Goal: Navigation & Orientation: Find specific page/section

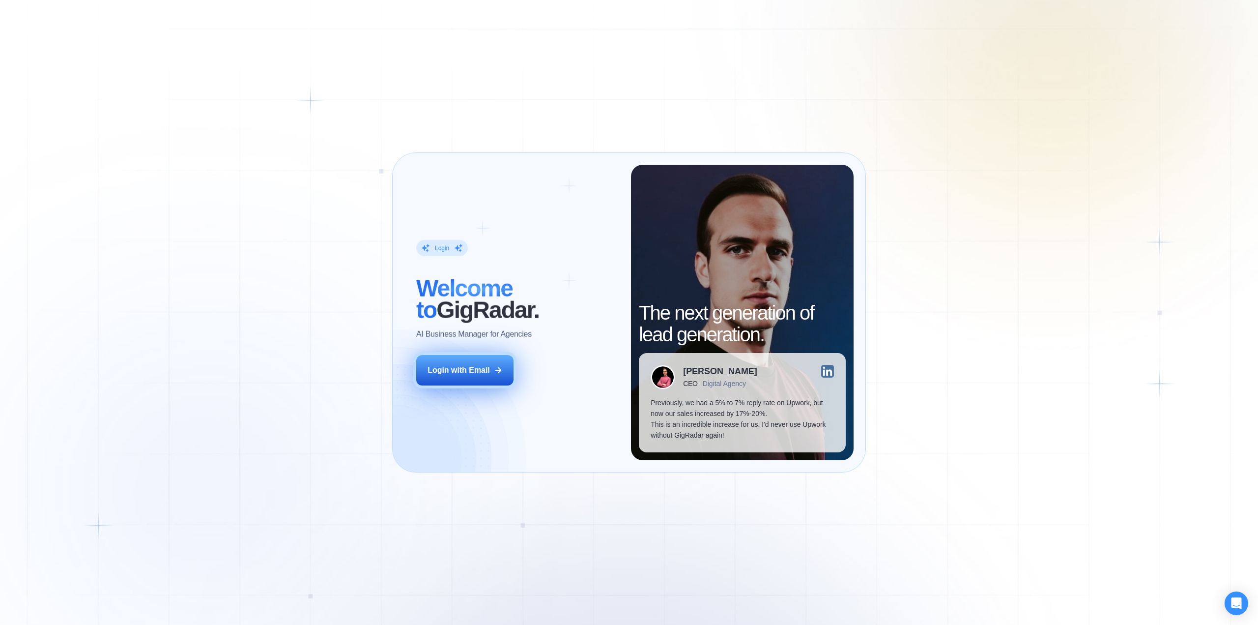
click at [497, 371] on icon at bounding box center [498, 370] width 9 height 9
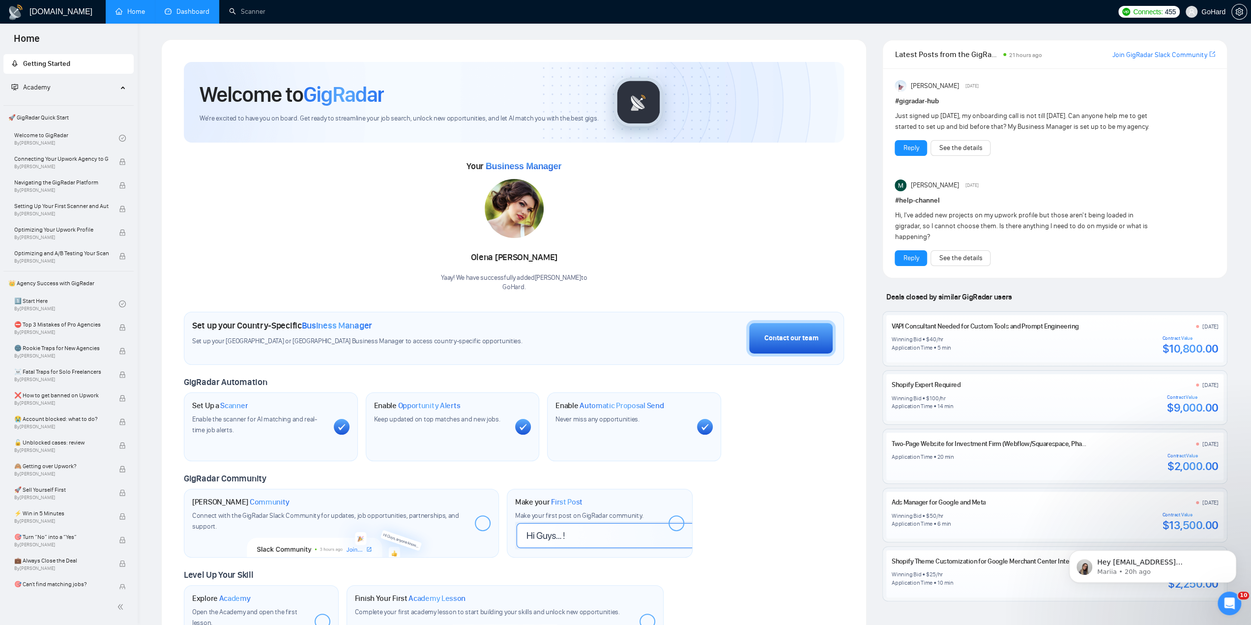
click at [201, 16] on link "Dashboard" at bounding box center [187, 11] width 45 height 8
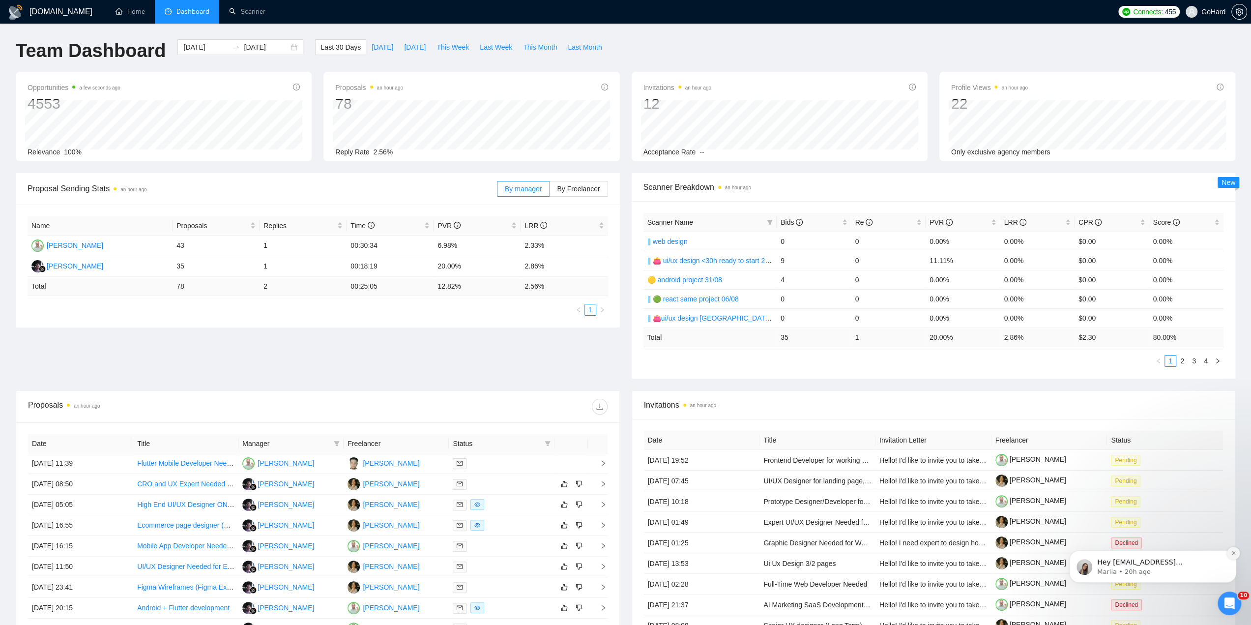
click at [1233, 556] on button "Dismiss notification" at bounding box center [1233, 552] width 13 height 13
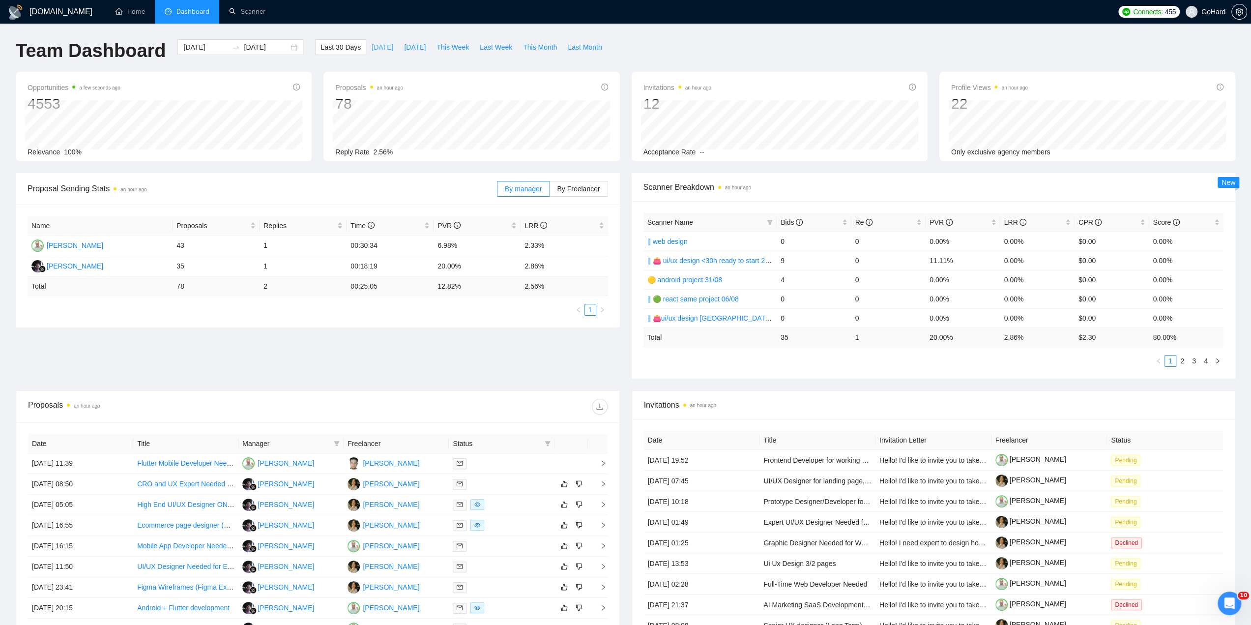
click at [372, 51] on span "[DATE]" at bounding box center [383, 47] width 22 height 11
type input "[DATE]"
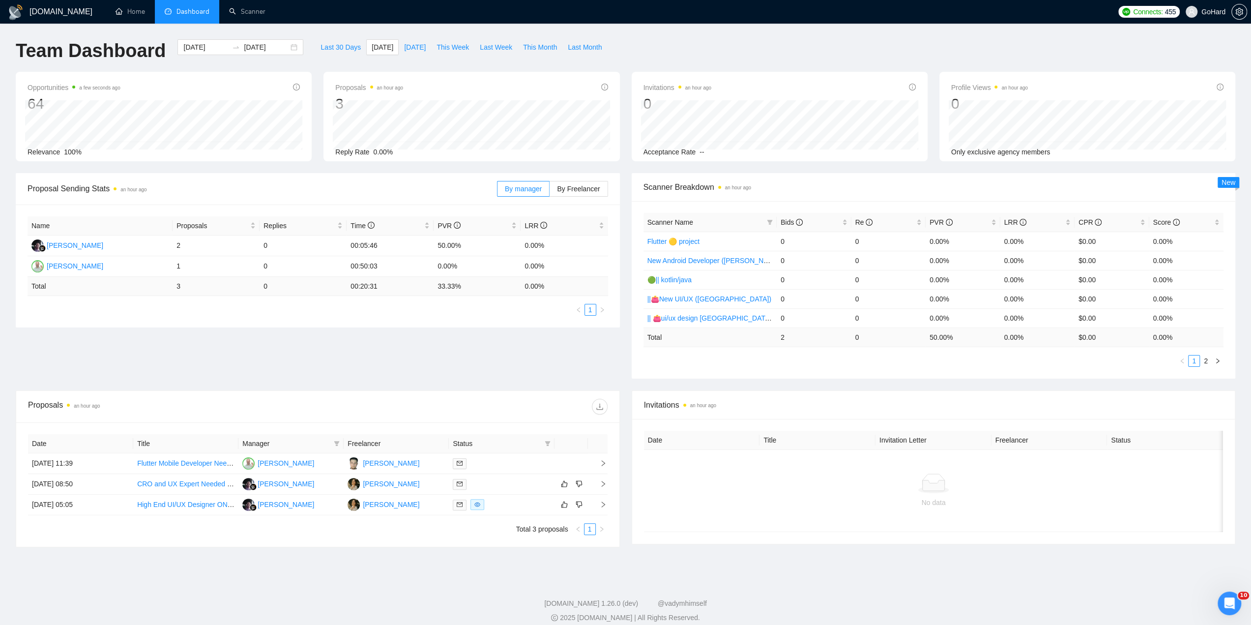
click at [344, 320] on div "Name Proposals Replies Time PVR LRR Rustini Rustini 2 0 00:05:46 50.00% 0.00% I…" at bounding box center [318, 265] width 604 height 123
click at [1244, 12] on span "setting" at bounding box center [1238, 12] width 15 height 8
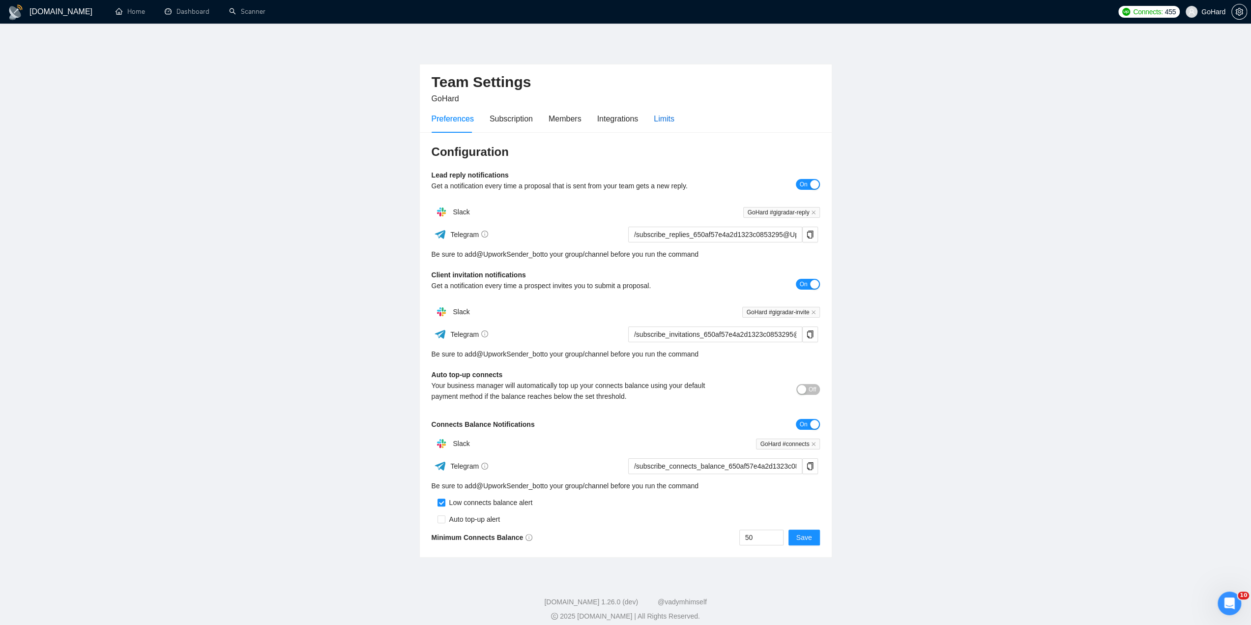
click at [657, 121] on div "Limits" at bounding box center [664, 119] width 21 height 12
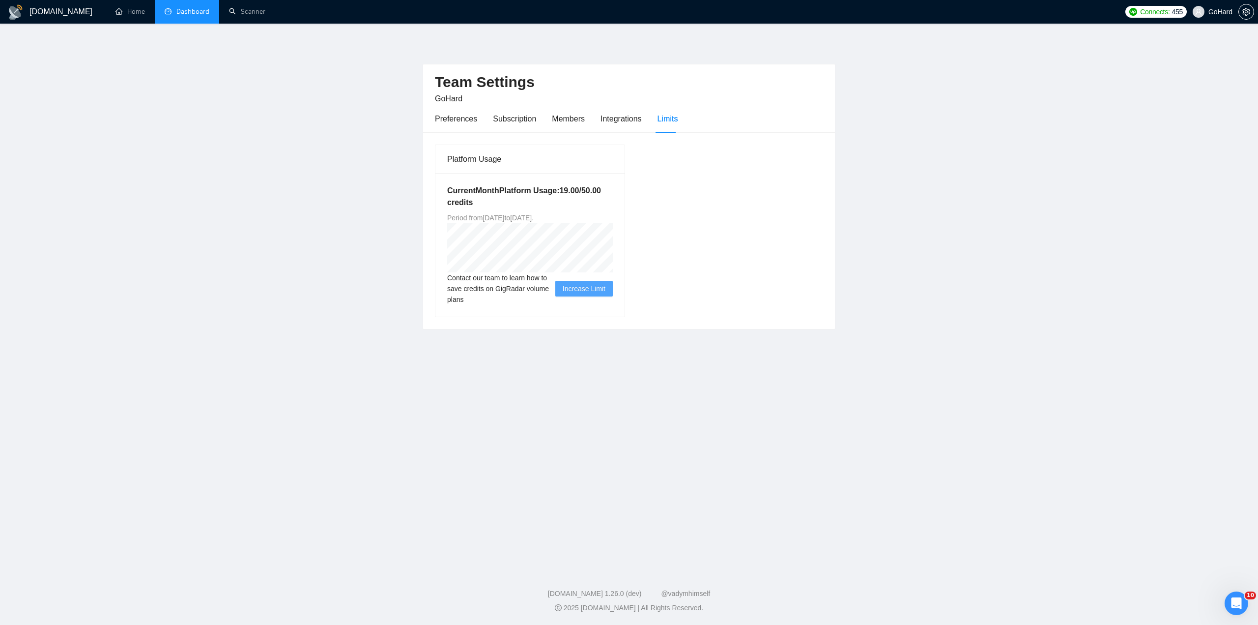
click at [179, 16] on link "Dashboard" at bounding box center [187, 11] width 45 height 8
